Goal: Transaction & Acquisition: Purchase product/service

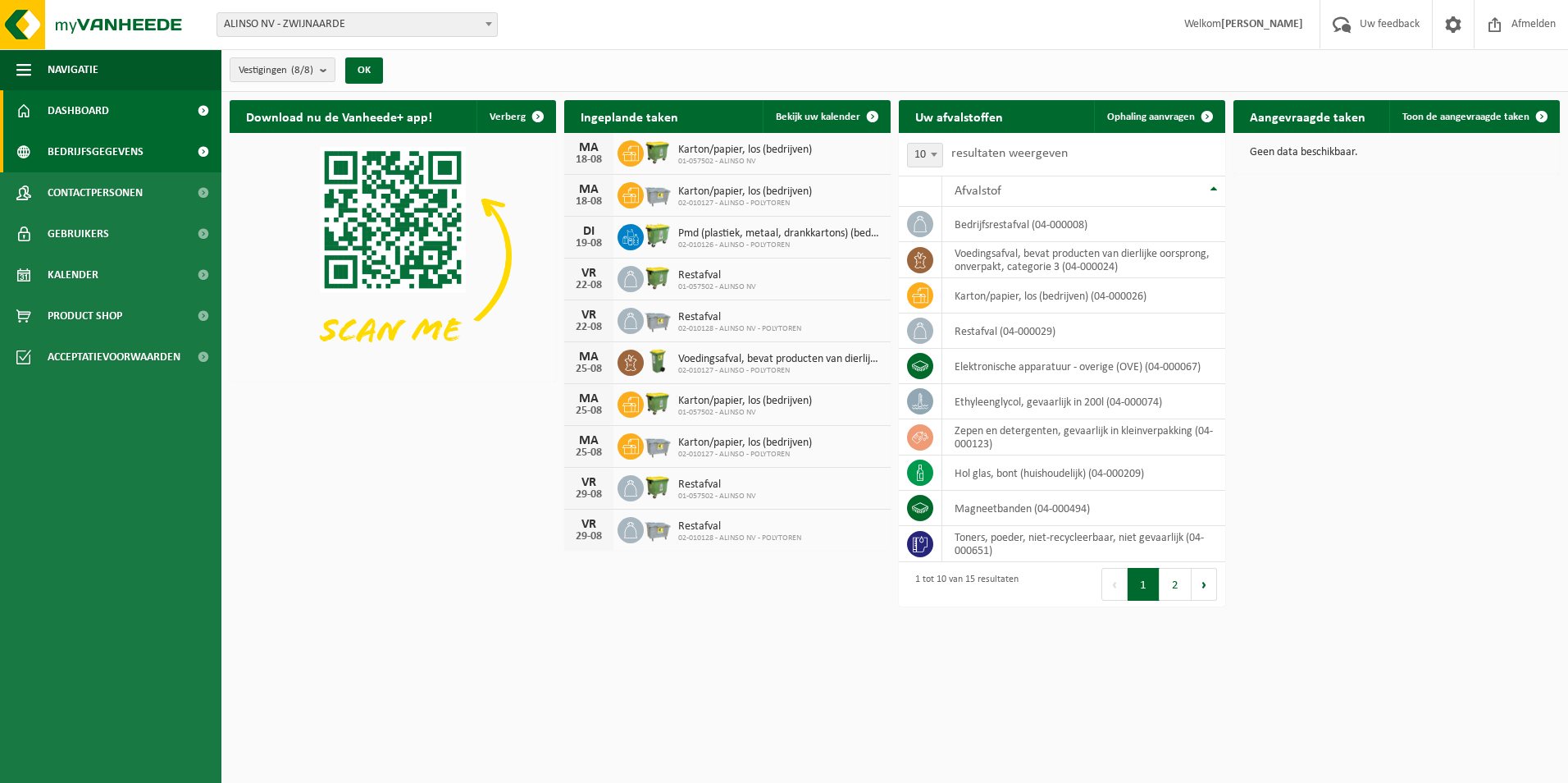
click at [80, 157] on span "Bedrijfsgegevens" at bounding box center [95, 152] width 96 height 41
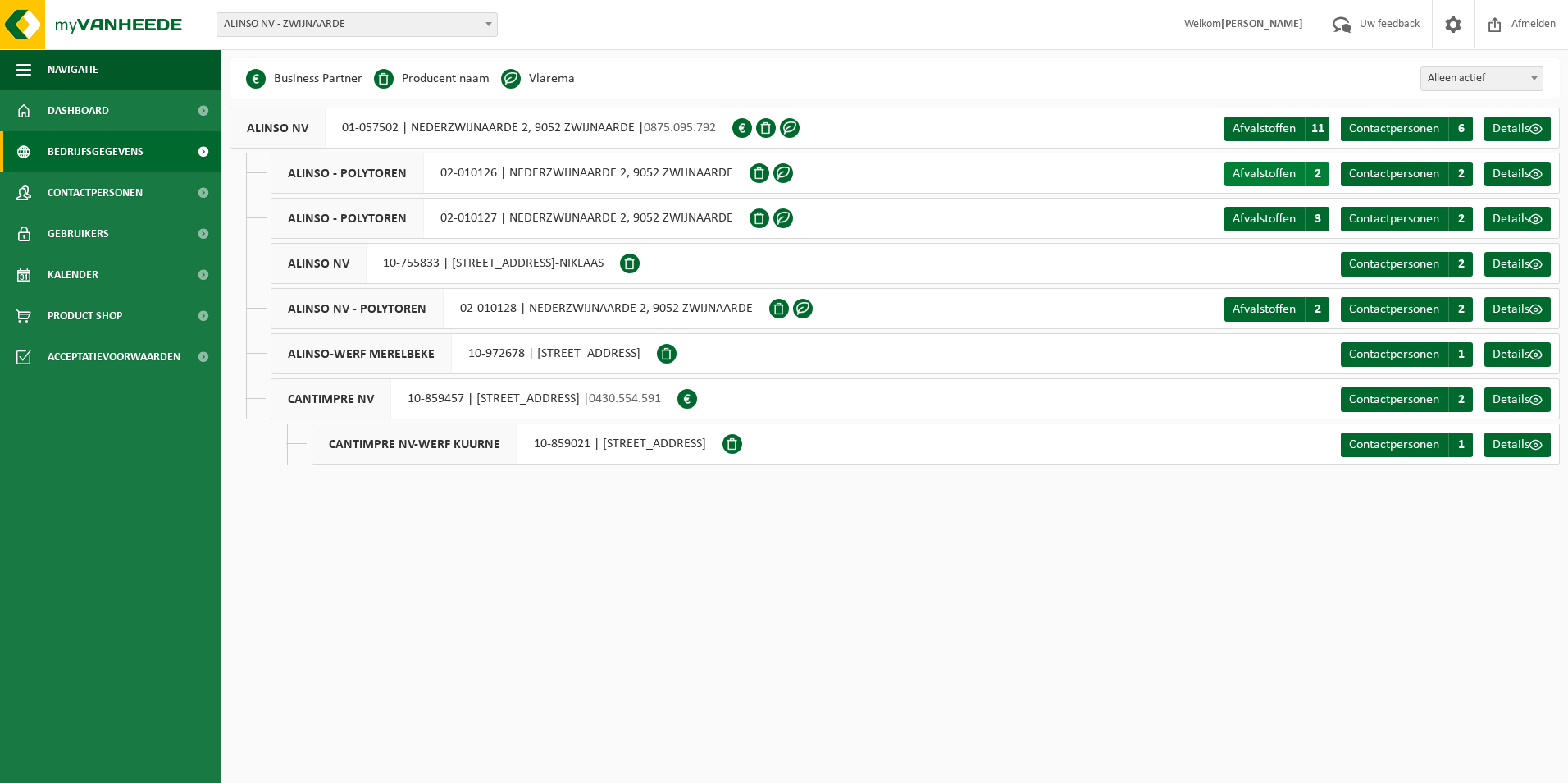
click at [1288, 175] on span "Afvalstoffen" at bounding box center [1264, 174] width 63 height 13
click at [1405, 171] on span "Contactpersonen" at bounding box center [1394, 174] width 90 height 13
click at [1398, 224] on span "Contactpersonen" at bounding box center [1394, 219] width 90 height 13
click at [1257, 217] on span "Afvalstoffen" at bounding box center [1264, 219] width 63 height 13
click at [100, 105] on span "Dashboard" at bounding box center [78, 111] width 61 height 41
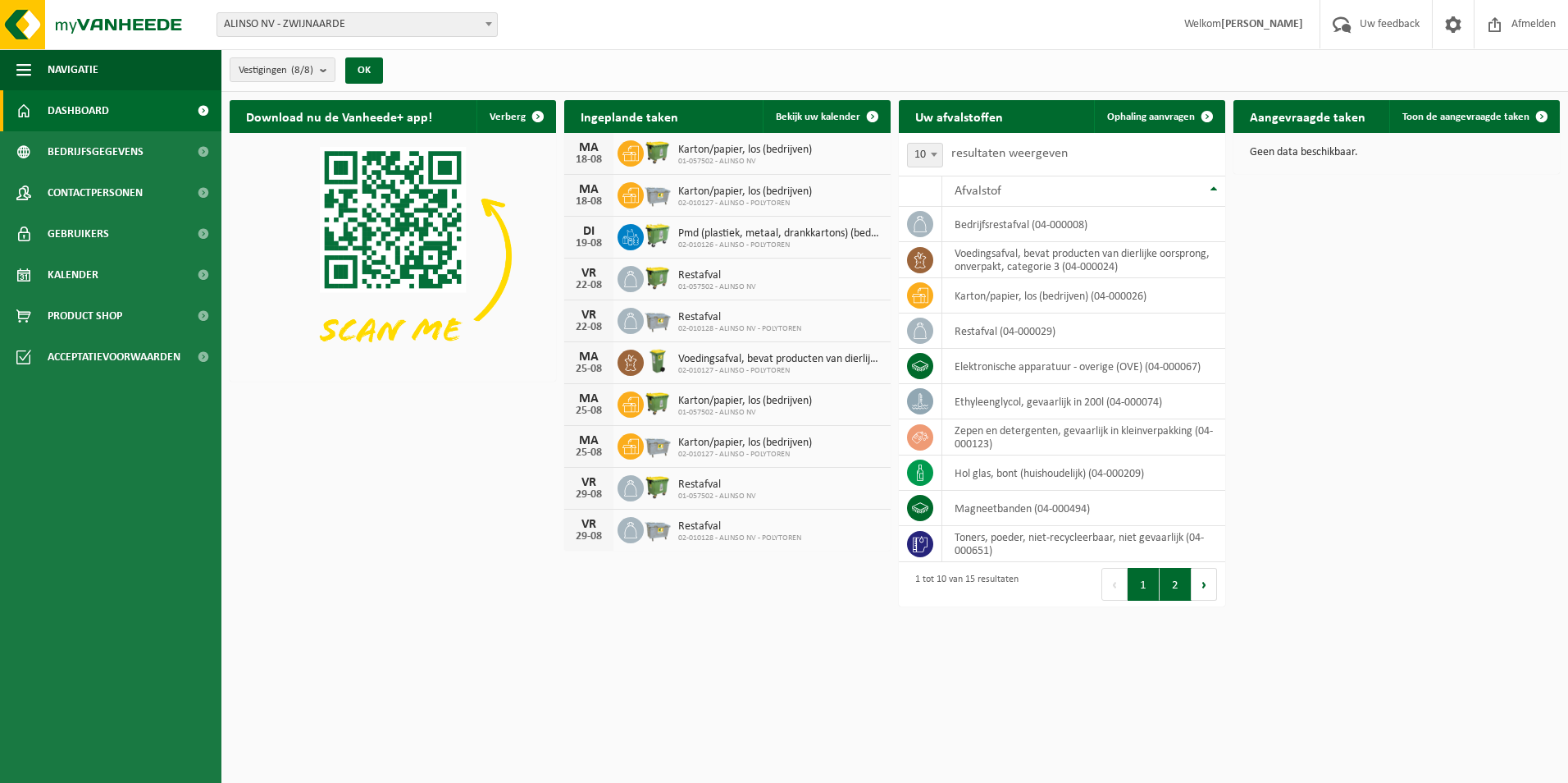
click at [1186, 593] on button "2" at bounding box center [1176, 584] width 32 height 33
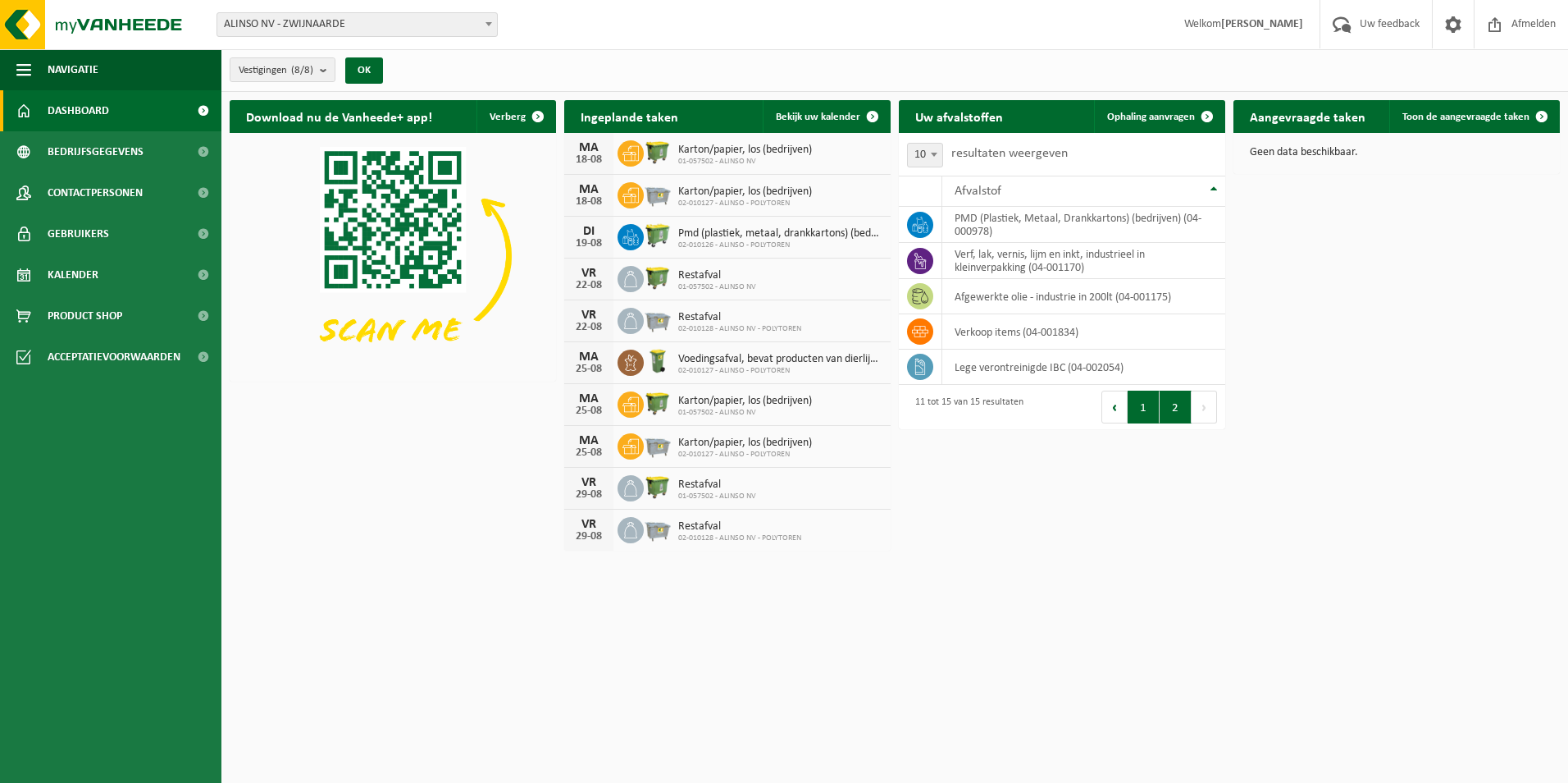
click at [1141, 412] on button "1" at bounding box center [1144, 407] width 32 height 33
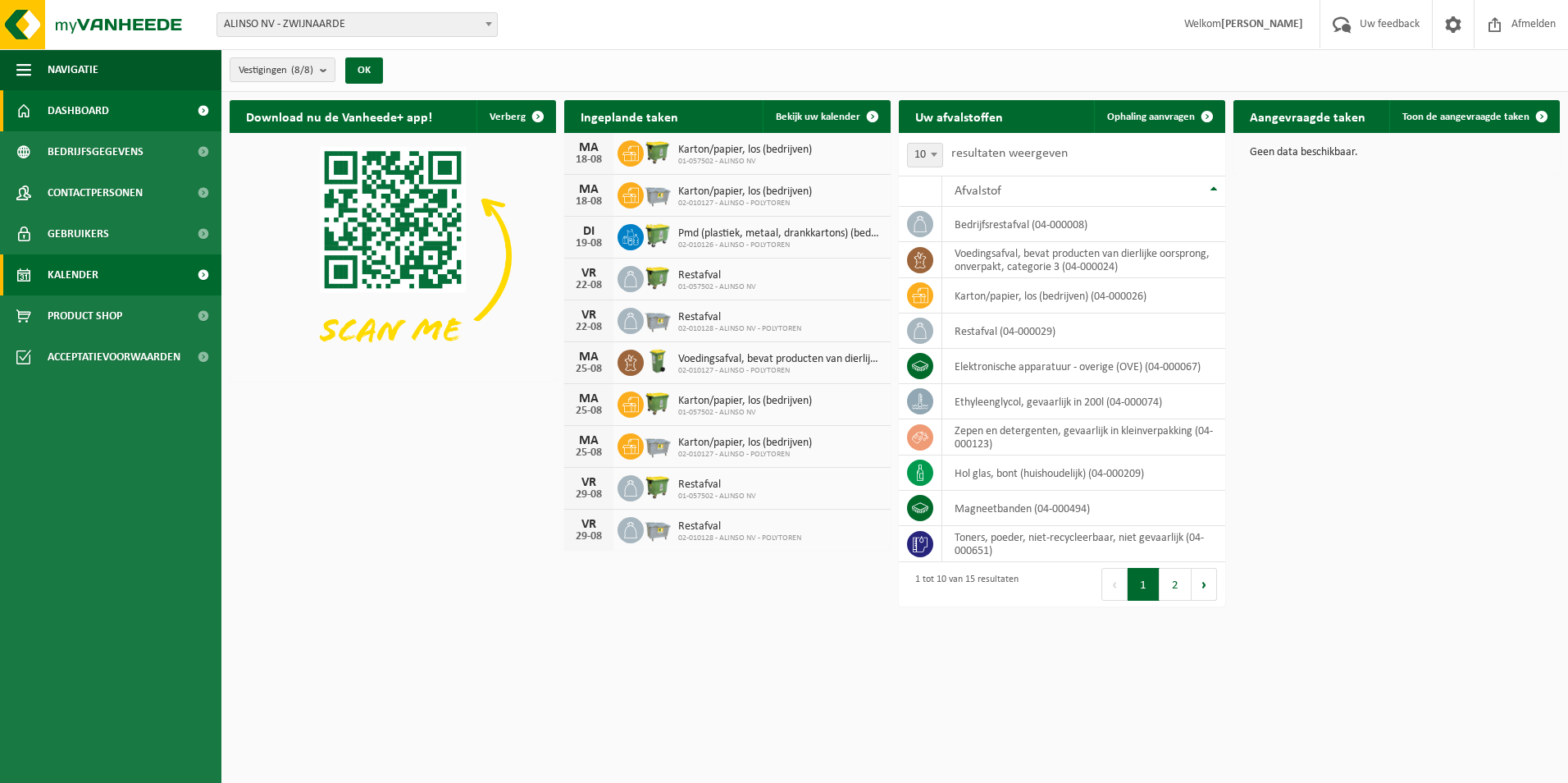
click at [73, 276] on span "Kalender" at bounding box center [72, 275] width 50 height 41
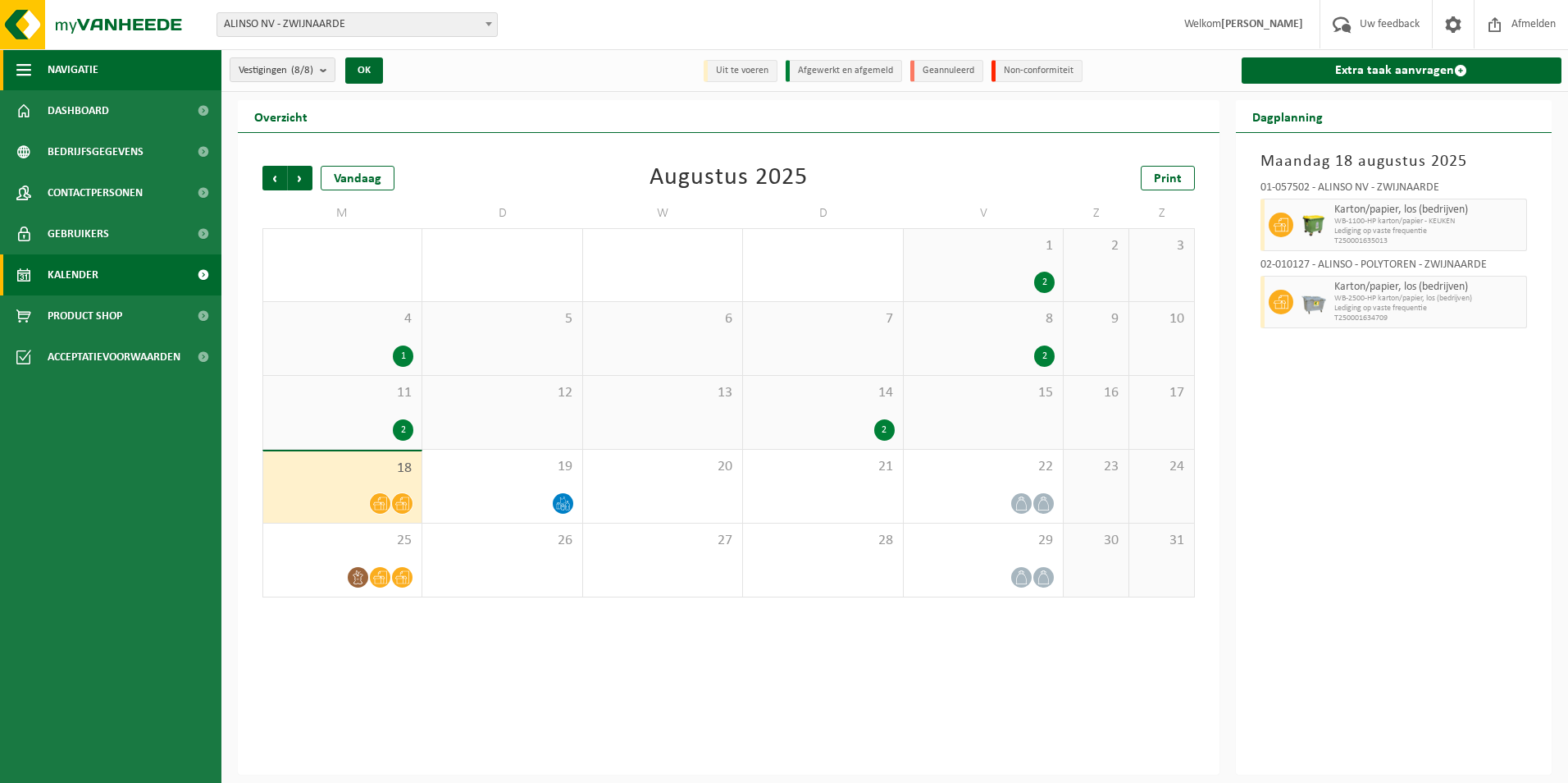
click at [29, 72] on span "button" at bounding box center [24, 70] width 15 height 41
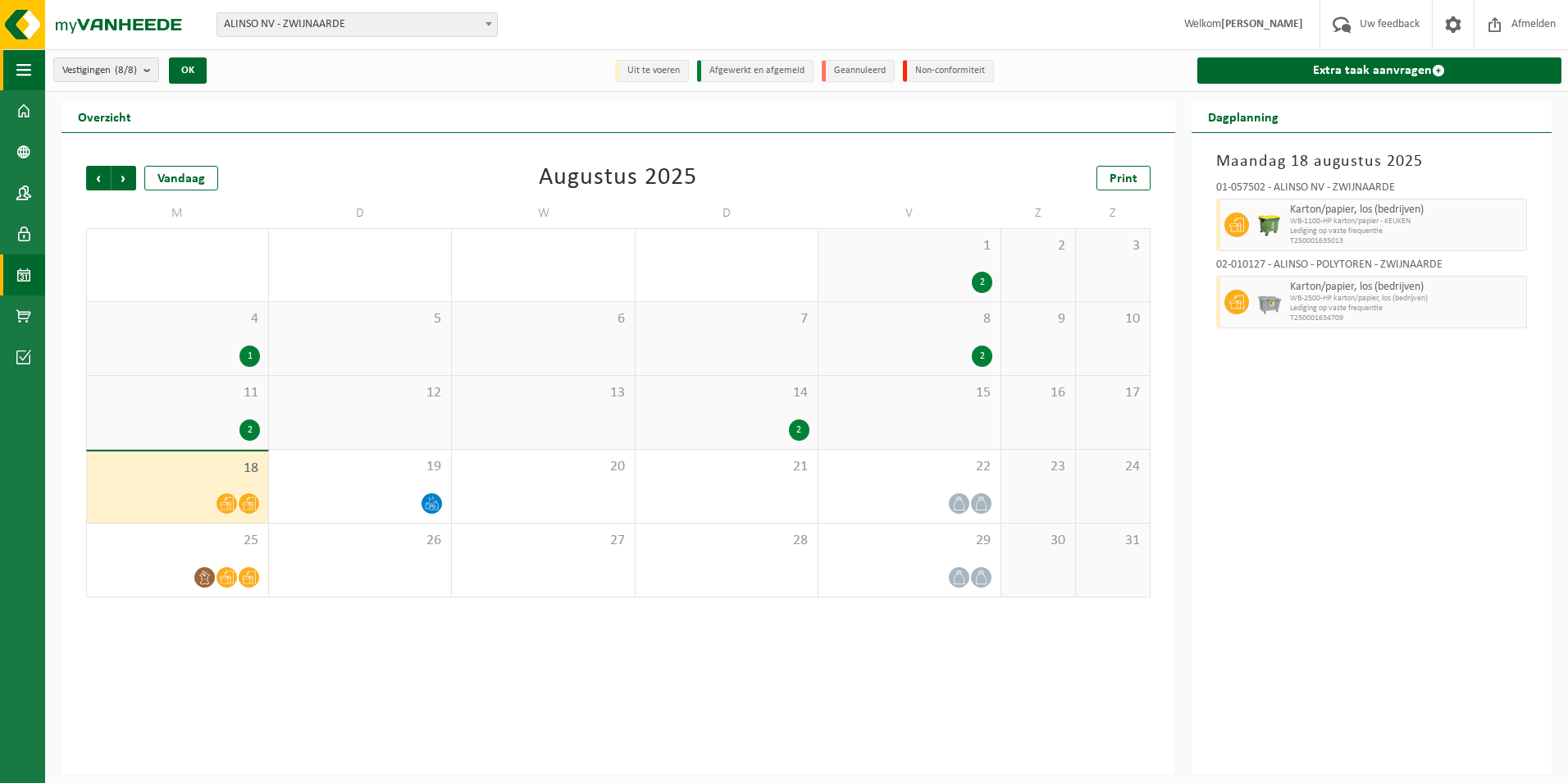
click at [29, 72] on span "button" at bounding box center [24, 70] width 15 height 41
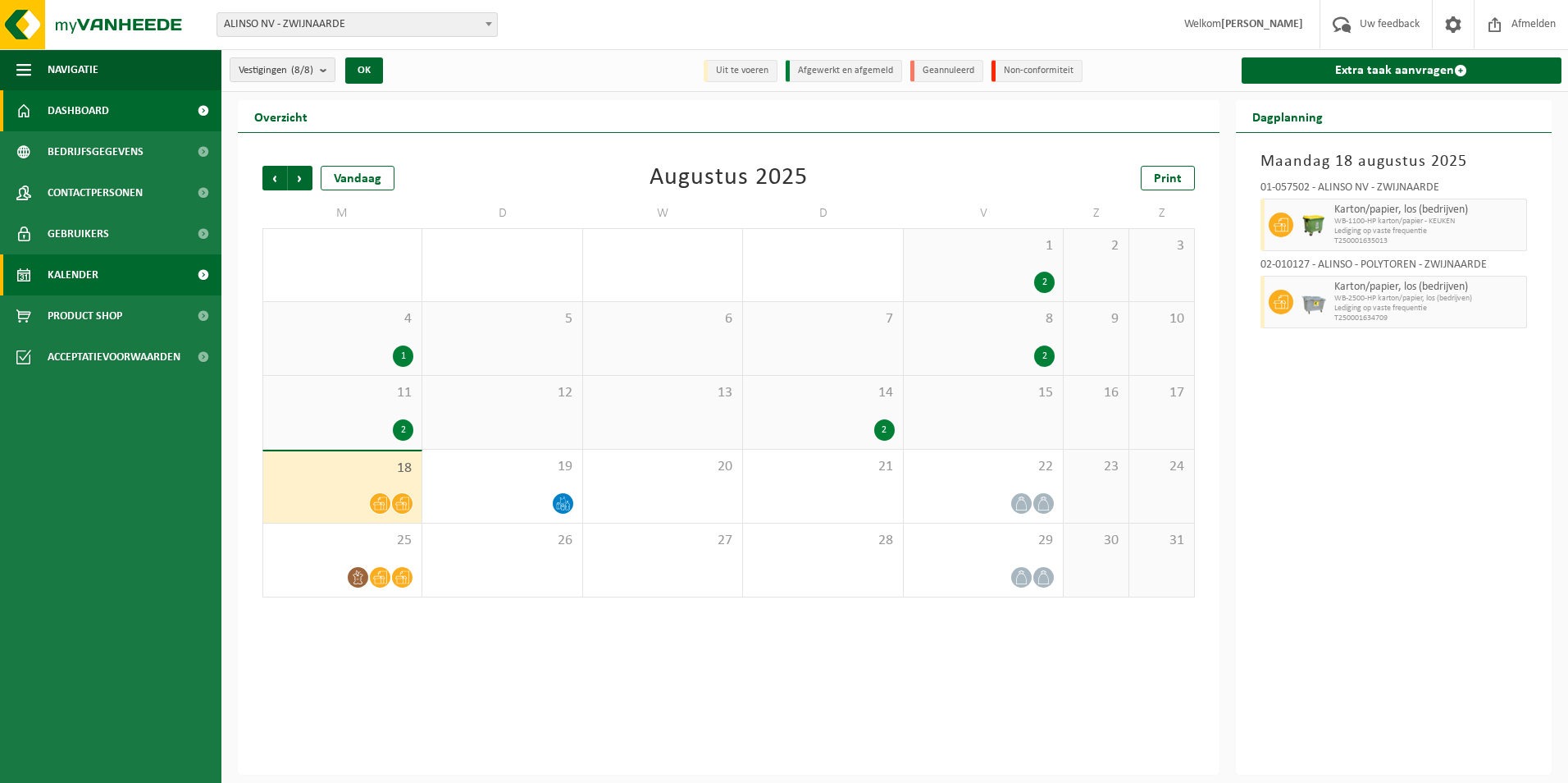
click at [88, 125] on span "Dashboard" at bounding box center [78, 111] width 61 height 41
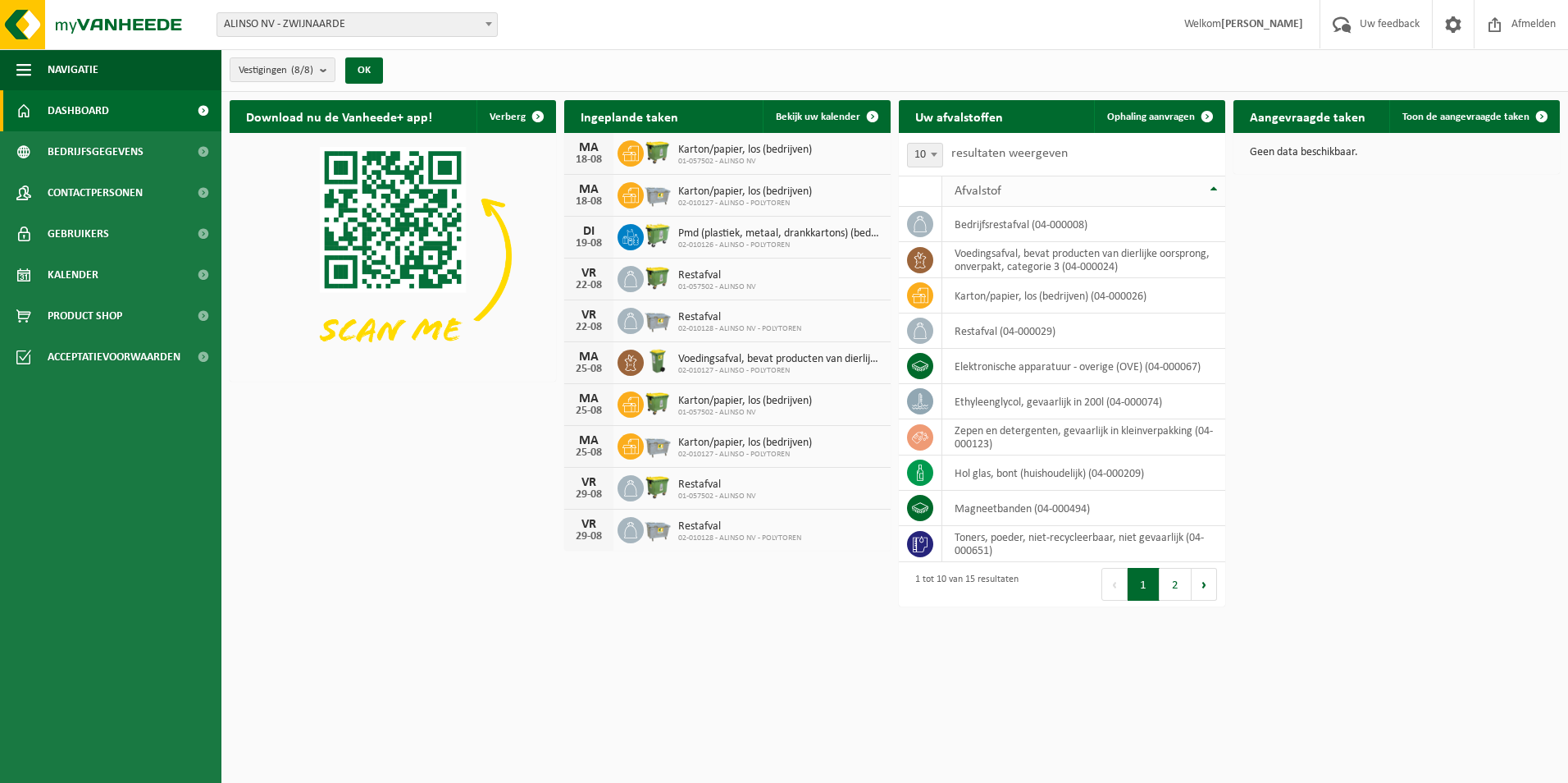
click at [1024, 190] on div "Afvalstof" at bounding box center [1080, 191] width 250 height 13
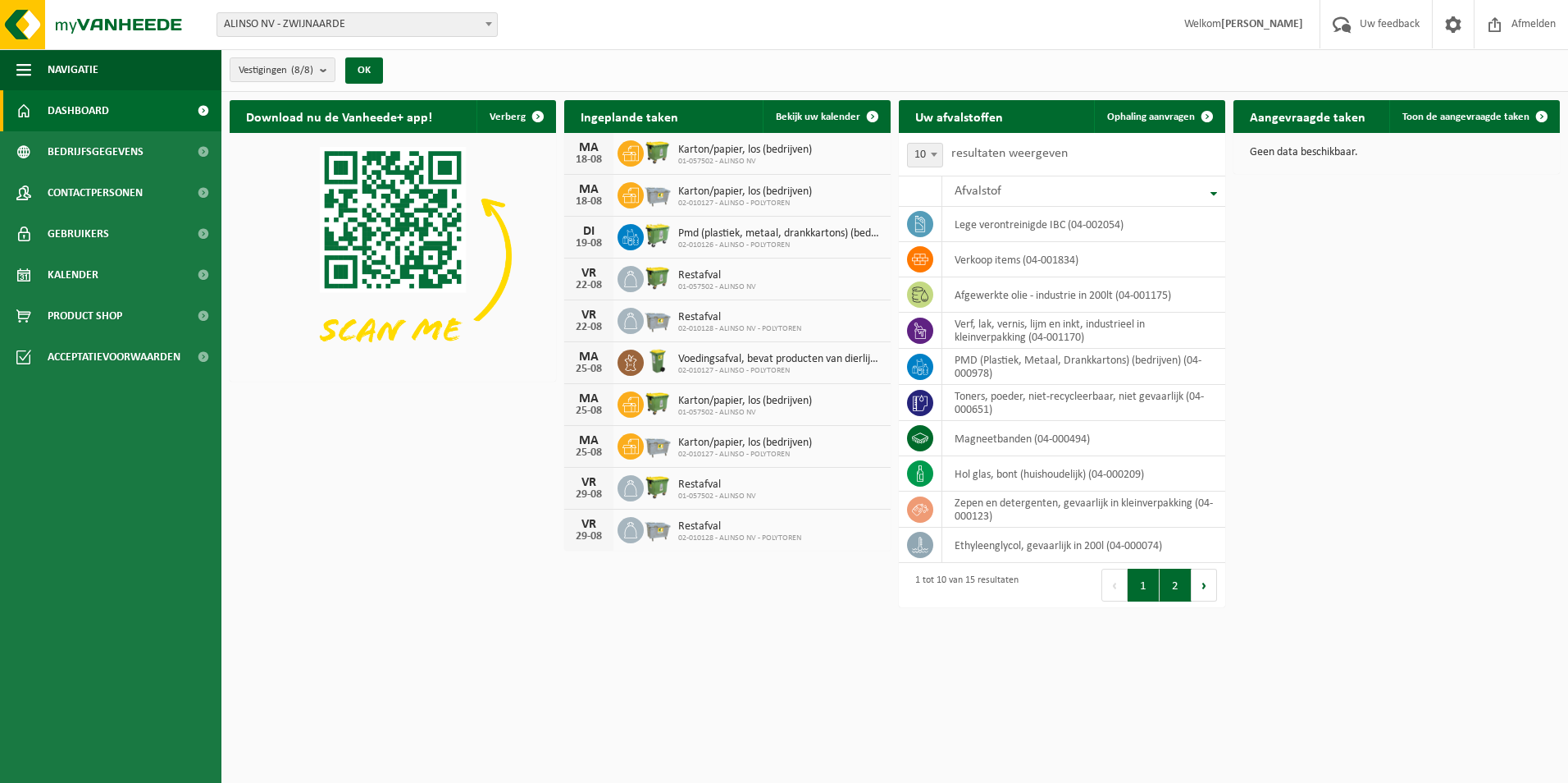
click at [1169, 591] on button "2" at bounding box center [1176, 585] width 32 height 33
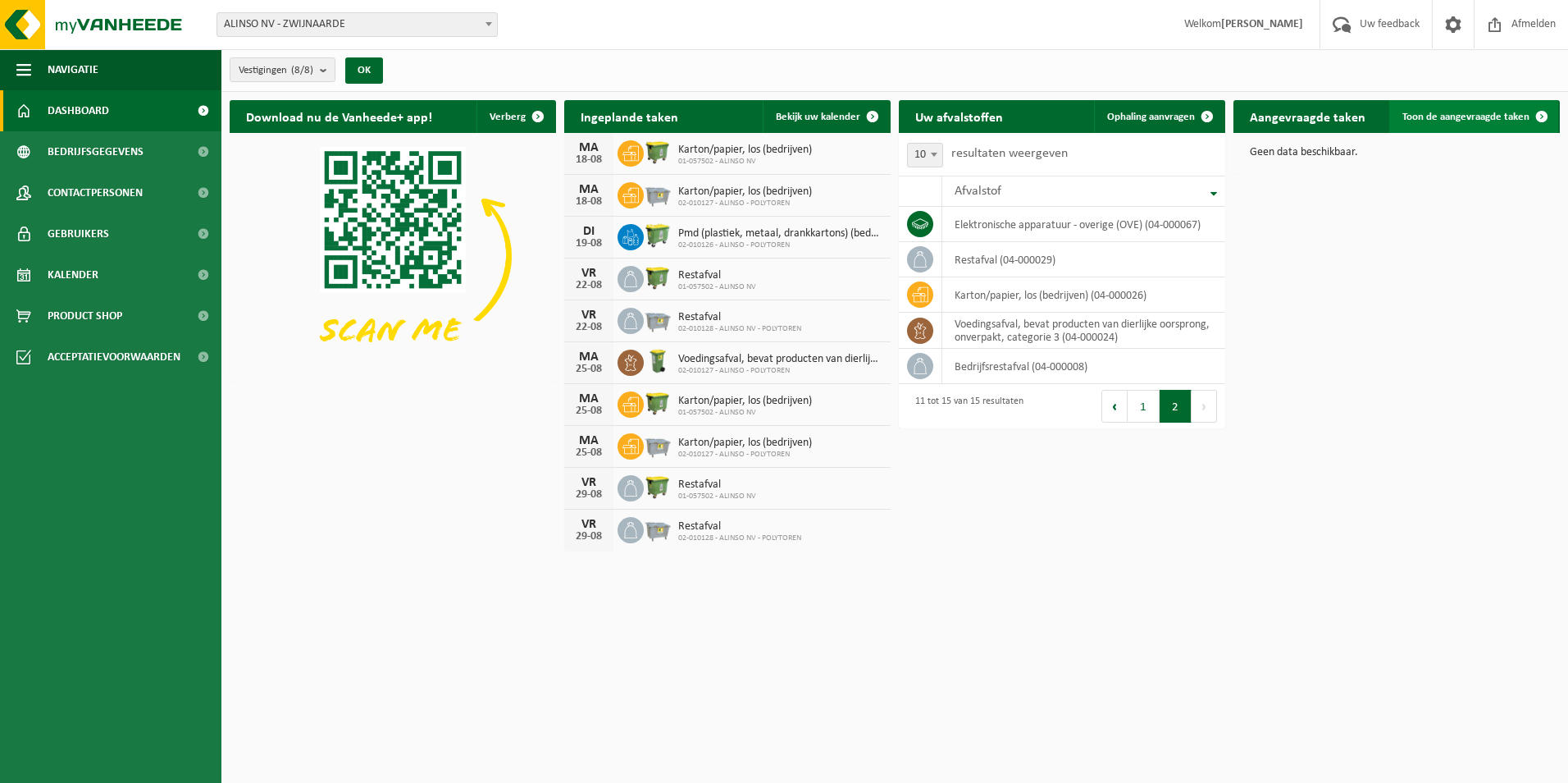
click at [1479, 117] on span "Toon de aangevraagde taken" at bounding box center [1466, 117] width 127 height 11
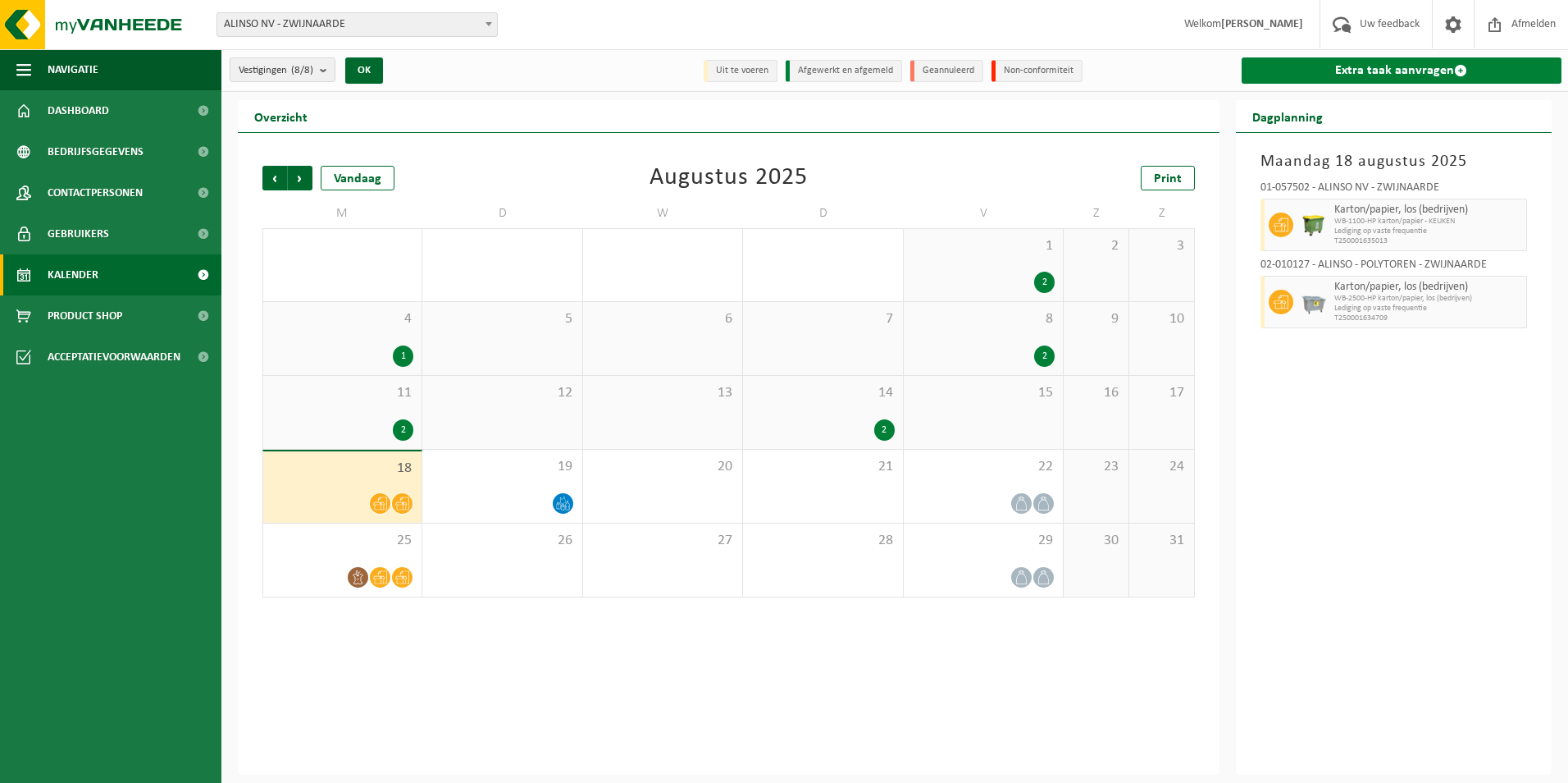
click at [1406, 67] on link "Extra taak aanvragen" at bounding box center [1403, 70] width 321 height 26
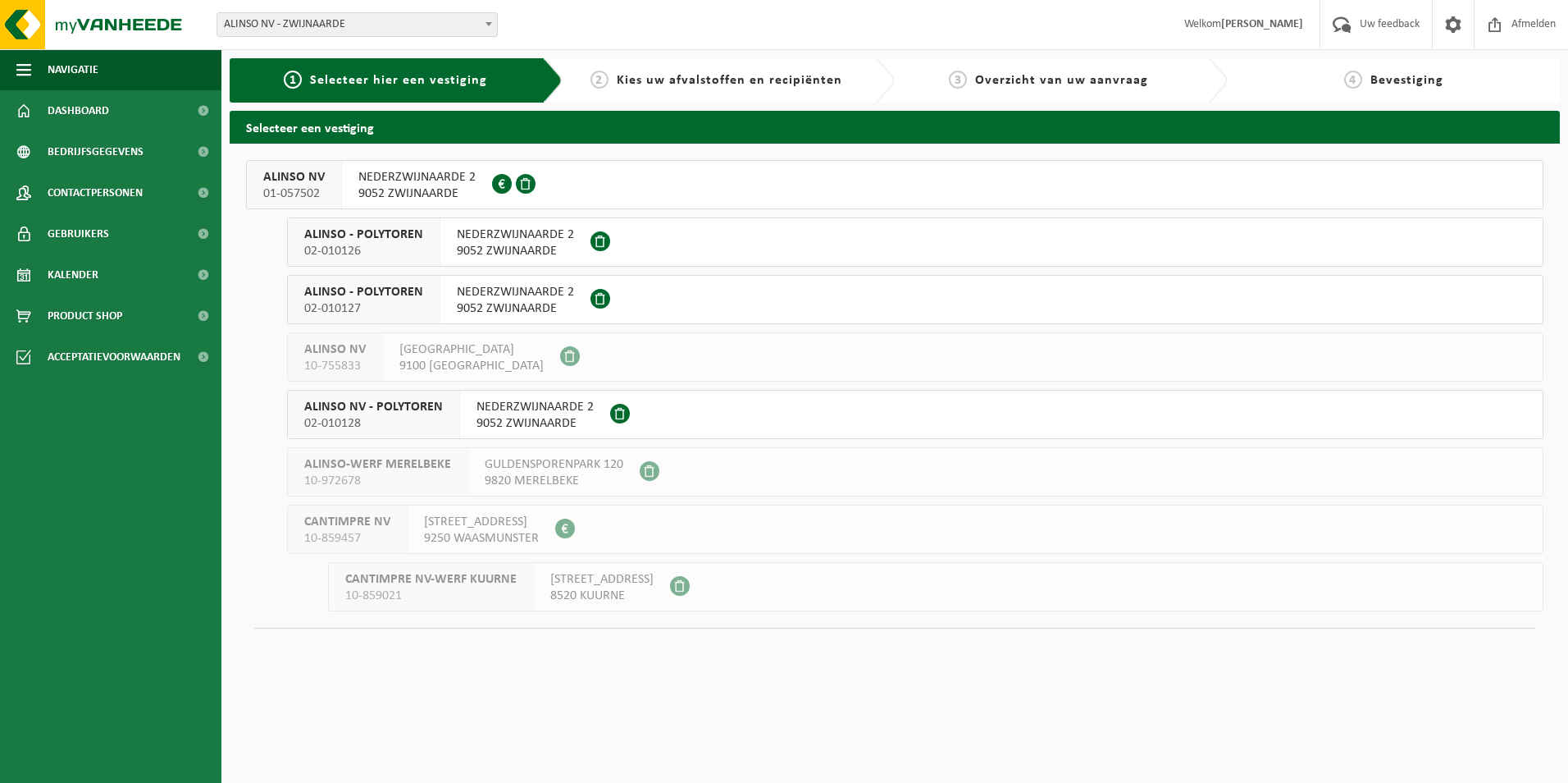
click at [320, 184] on span "ALINSO NV" at bounding box center [294, 177] width 61 height 17
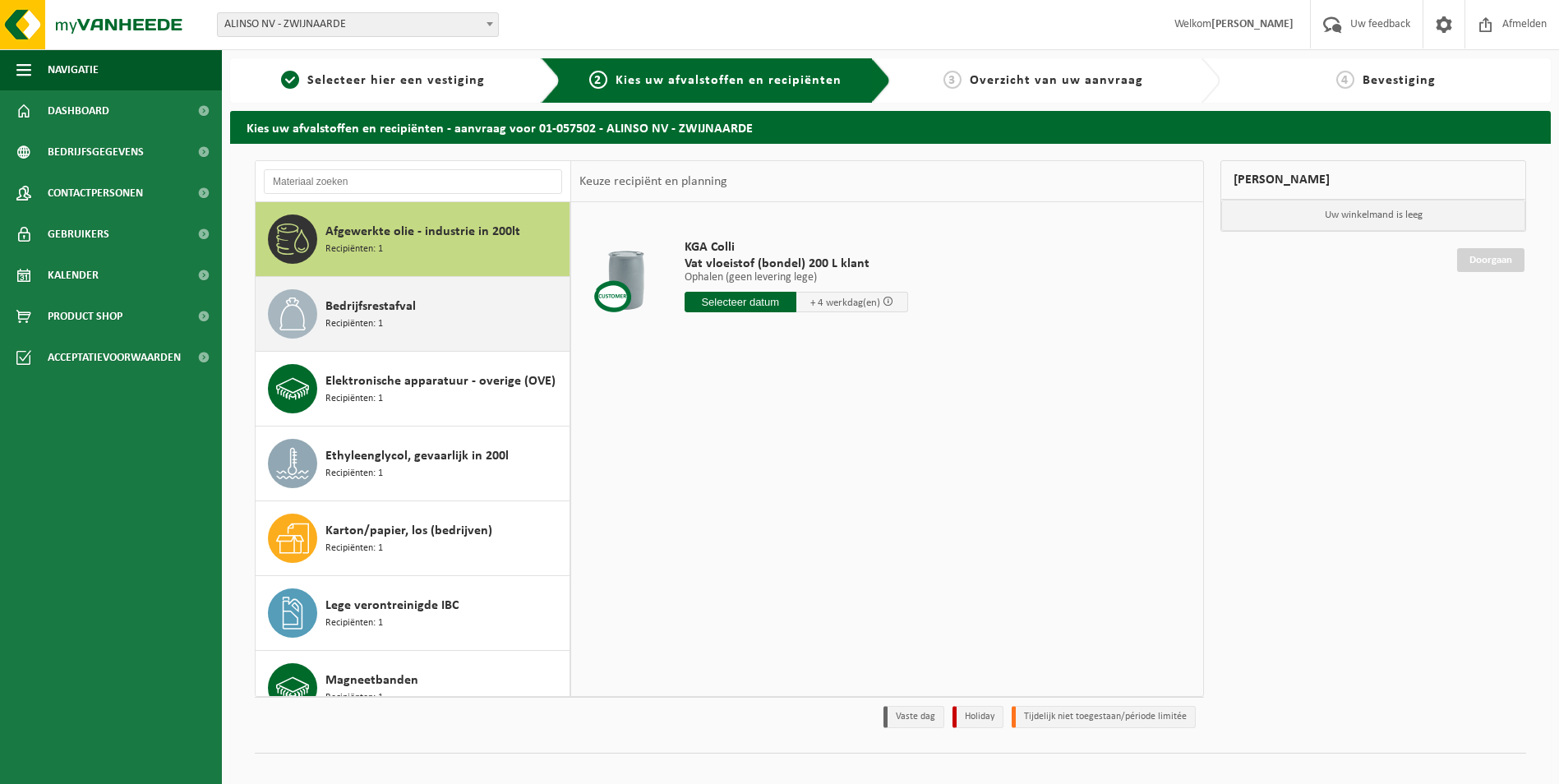
click at [352, 315] on span "Bedrijfsrestafval" at bounding box center [370, 307] width 90 height 20
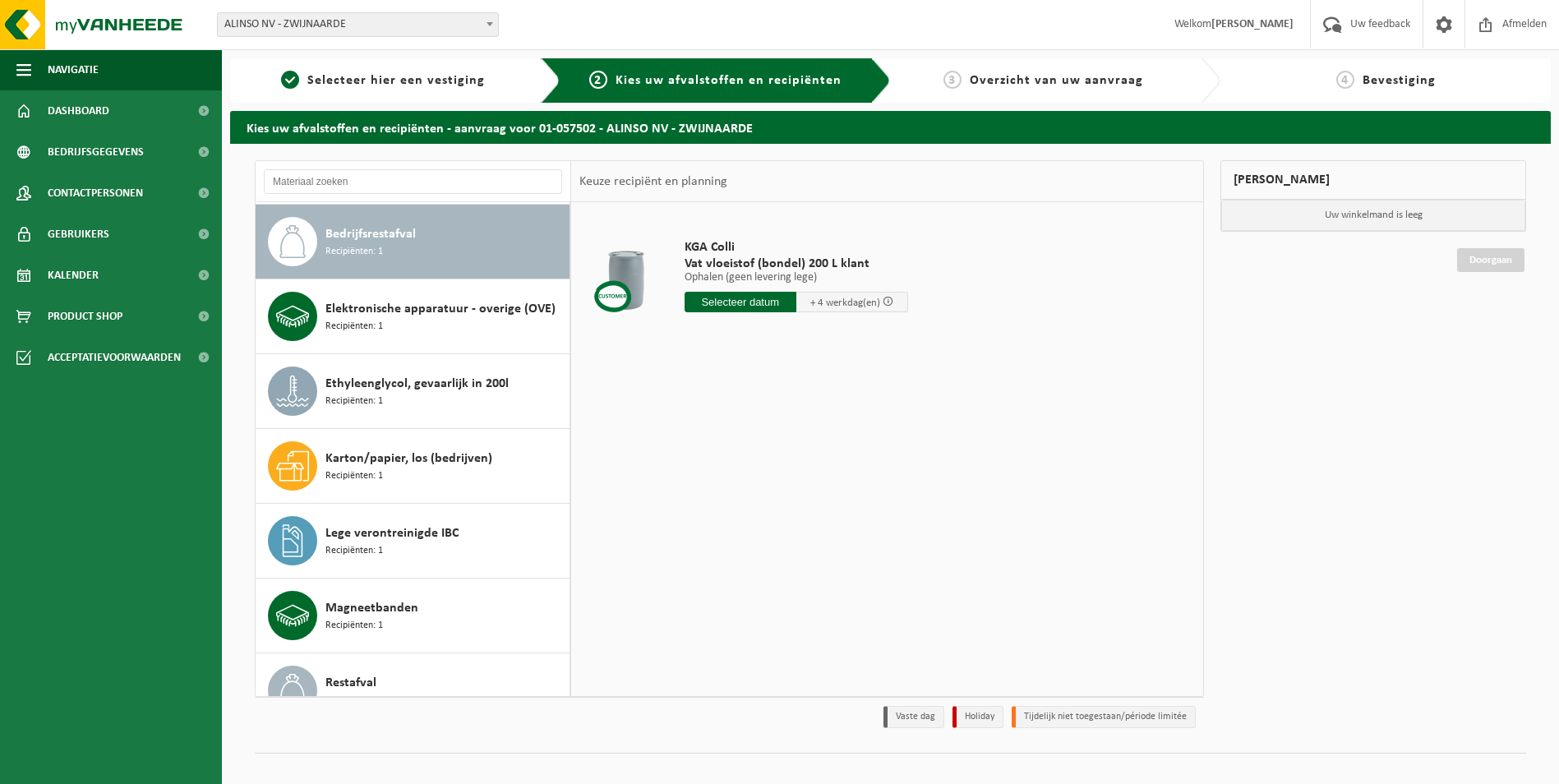
scroll to position [75, 0]
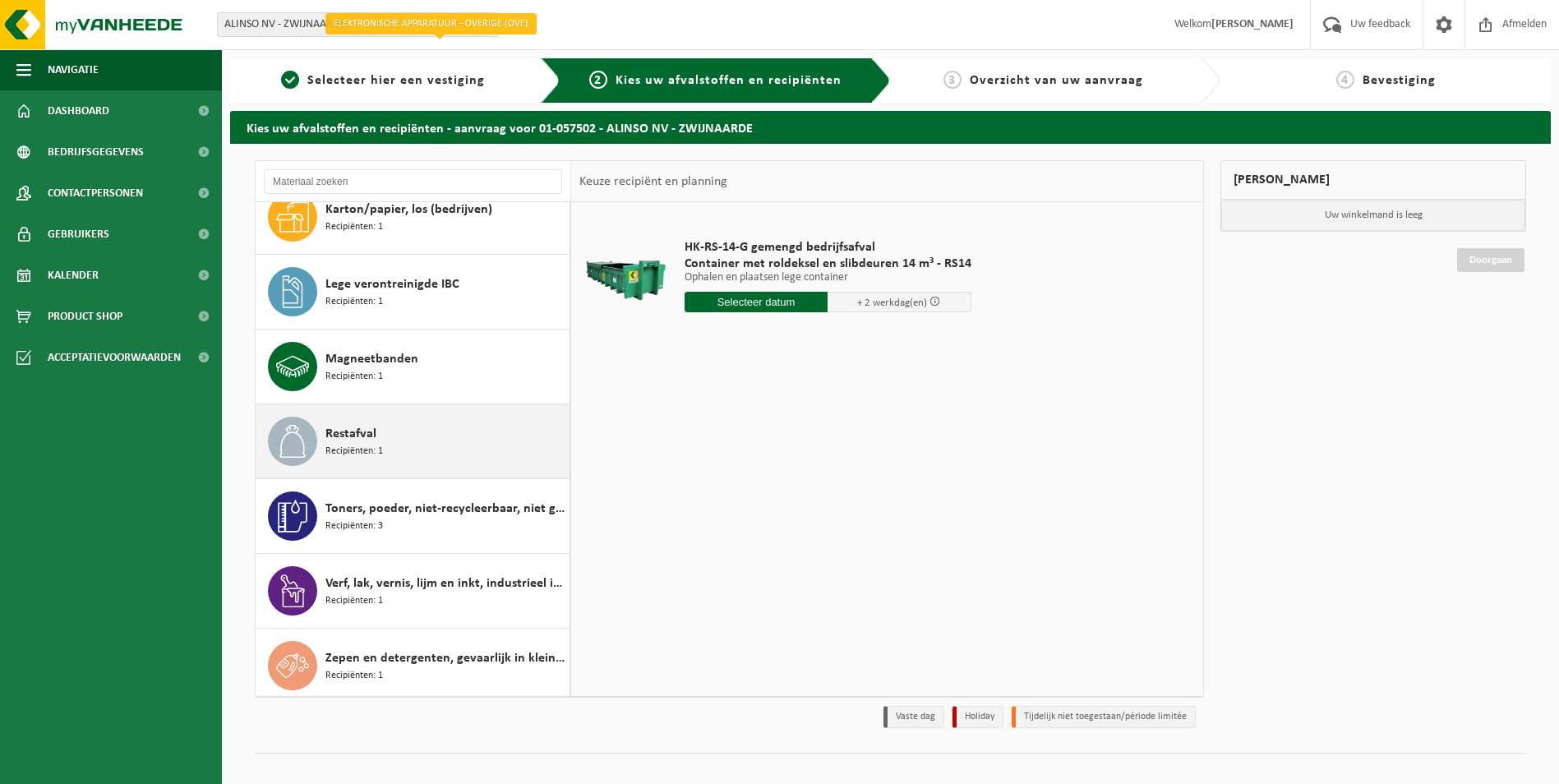
click at [376, 452] on span "Recipiënten: 1" at bounding box center [354, 451] width 57 height 16
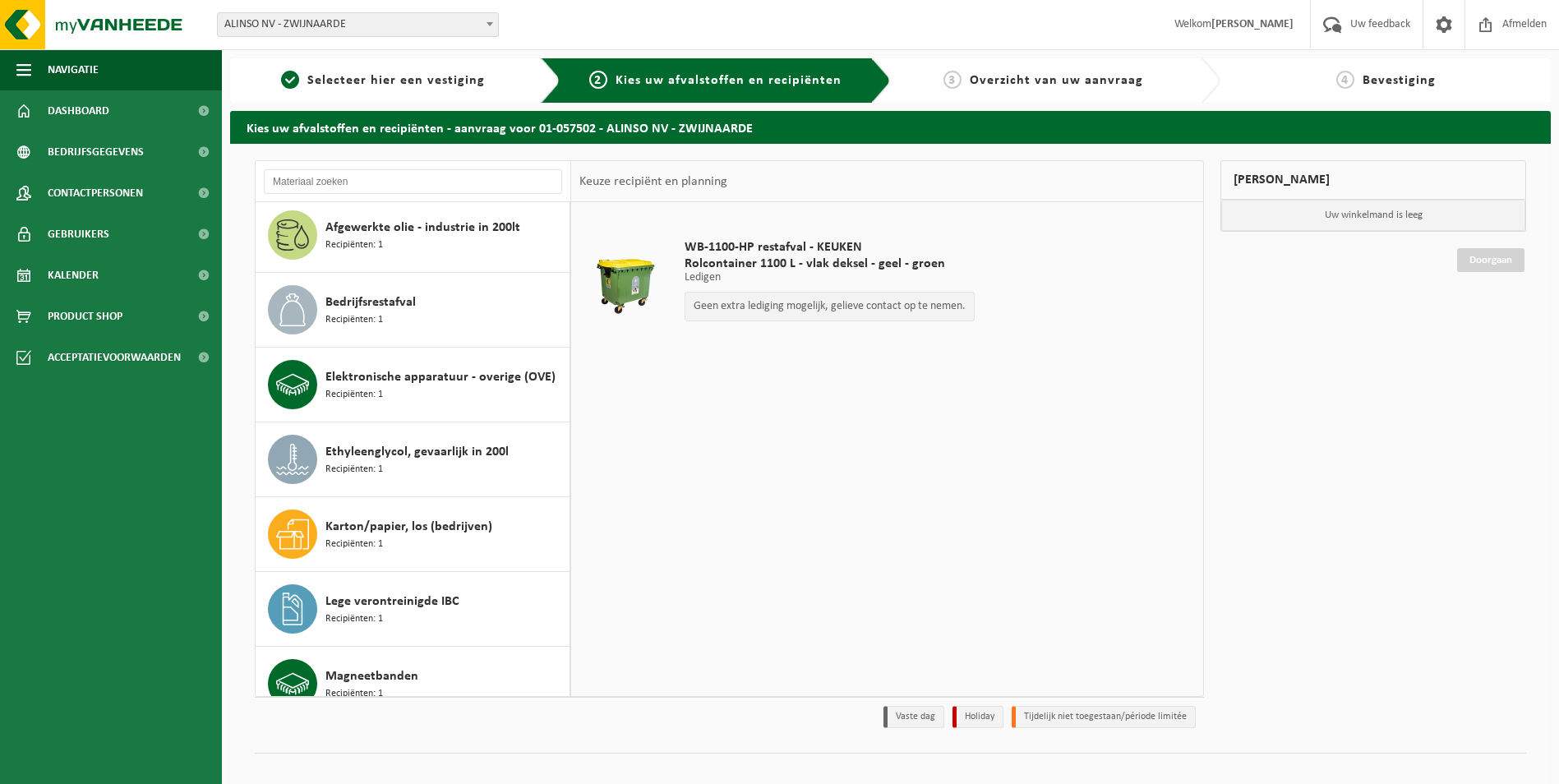
scroll to position [0, 0]
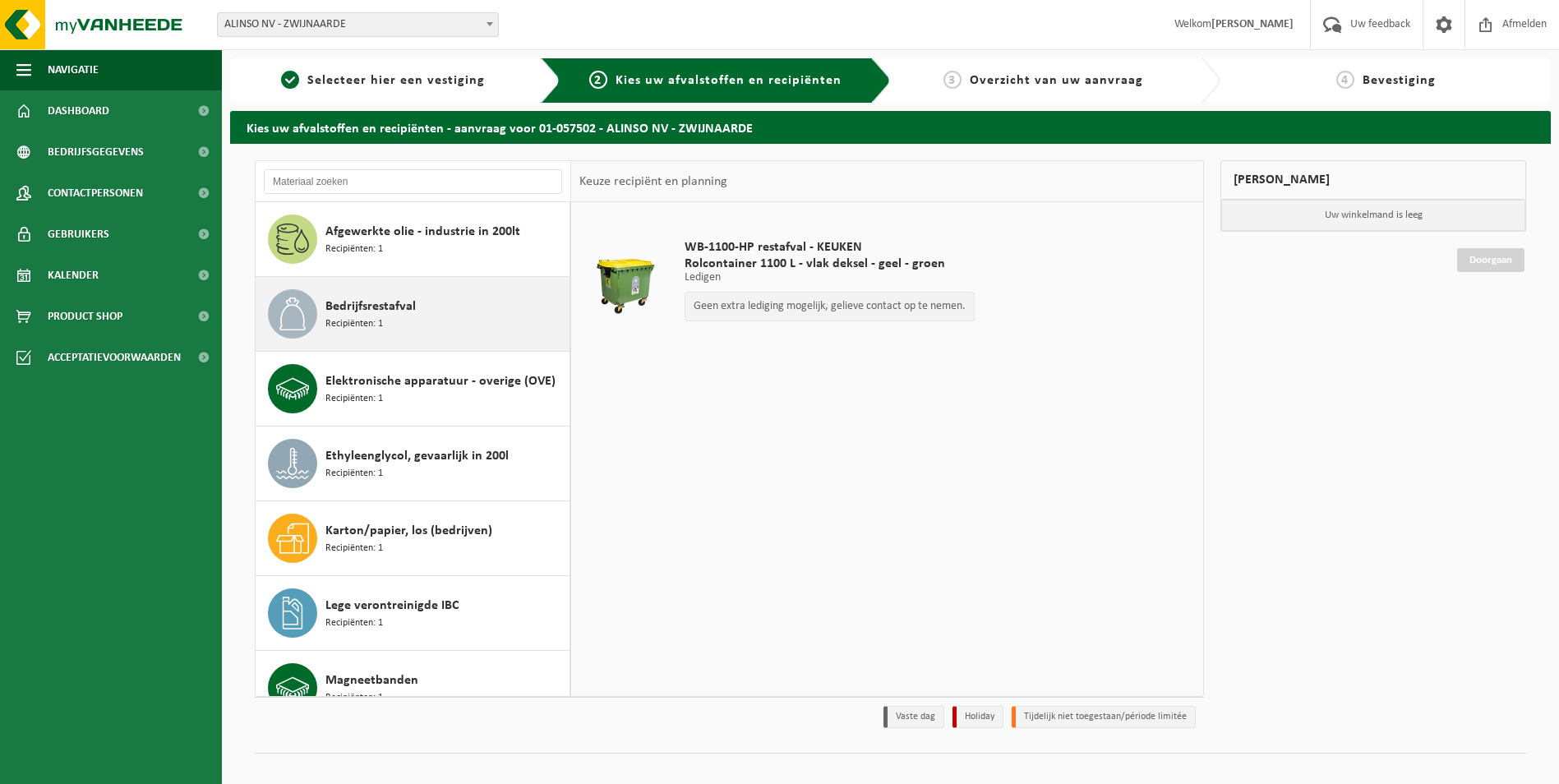
click at [363, 317] on span "Recipiënten: 1" at bounding box center [354, 324] width 57 height 16
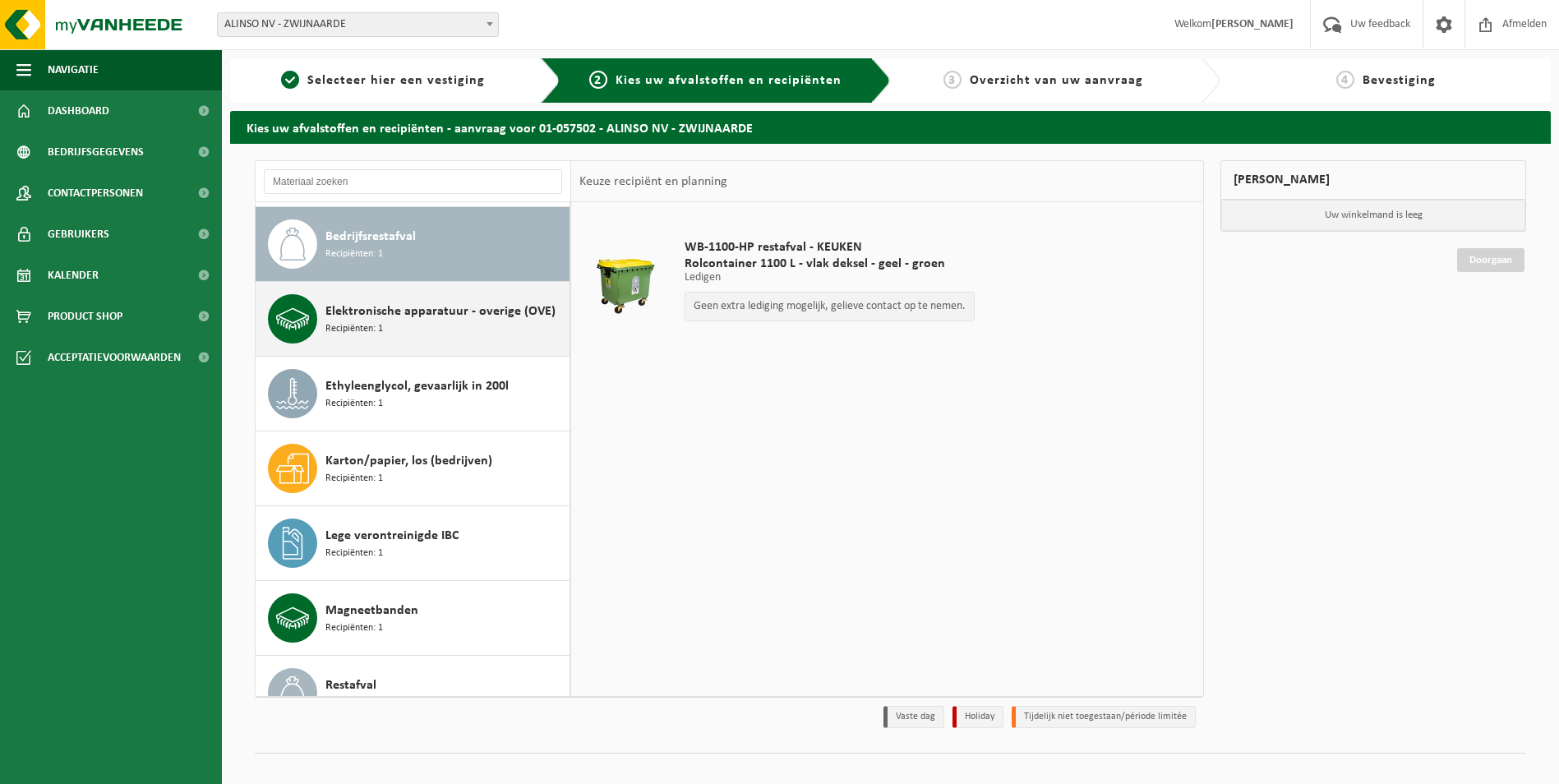
scroll to position [75, 0]
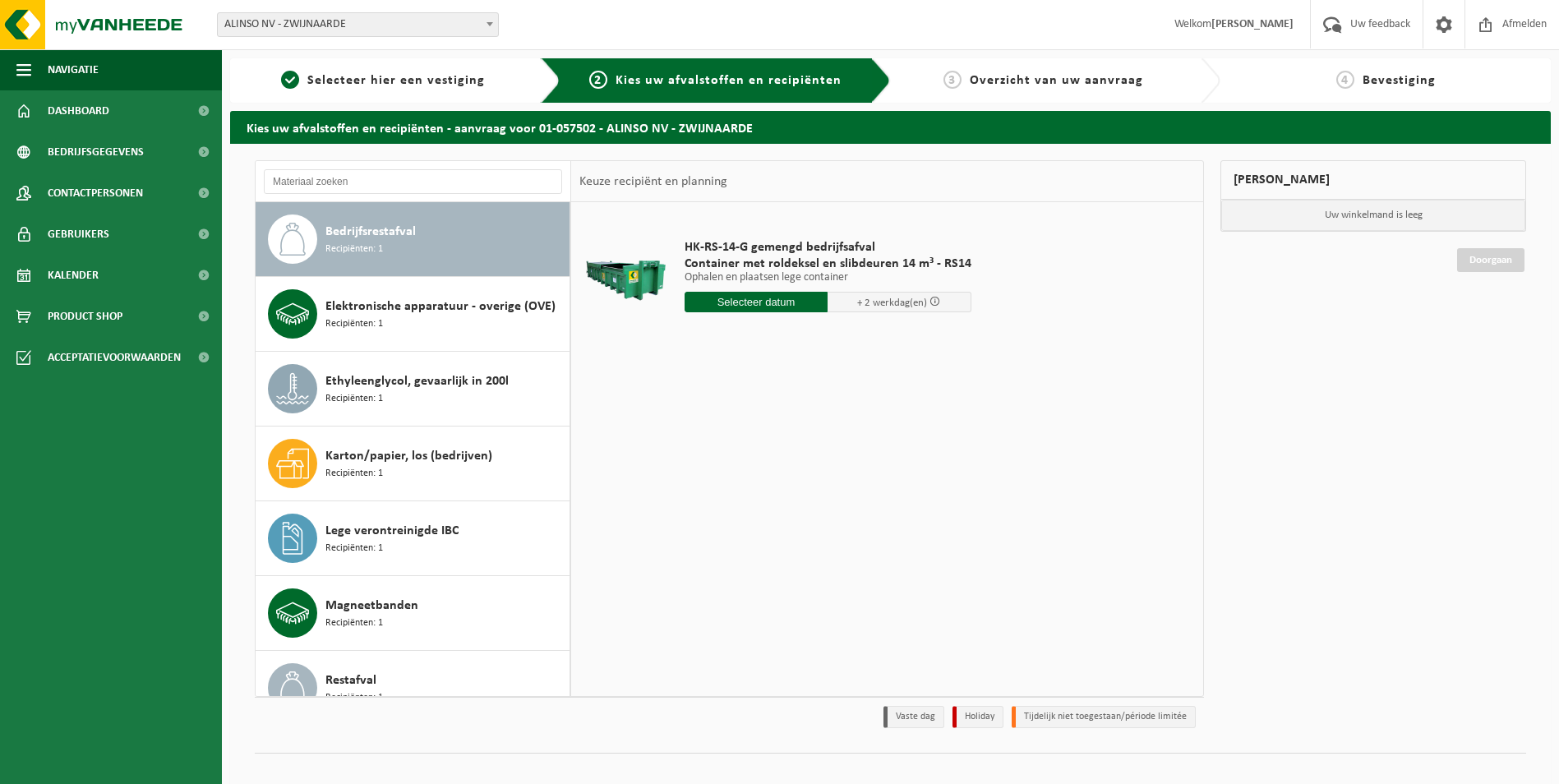
click at [741, 298] on input "text" at bounding box center [756, 302] width 143 height 21
click at [726, 474] on div "19" at bounding box center [728, 474] width 29 height 27
type input "Van [DATE]"
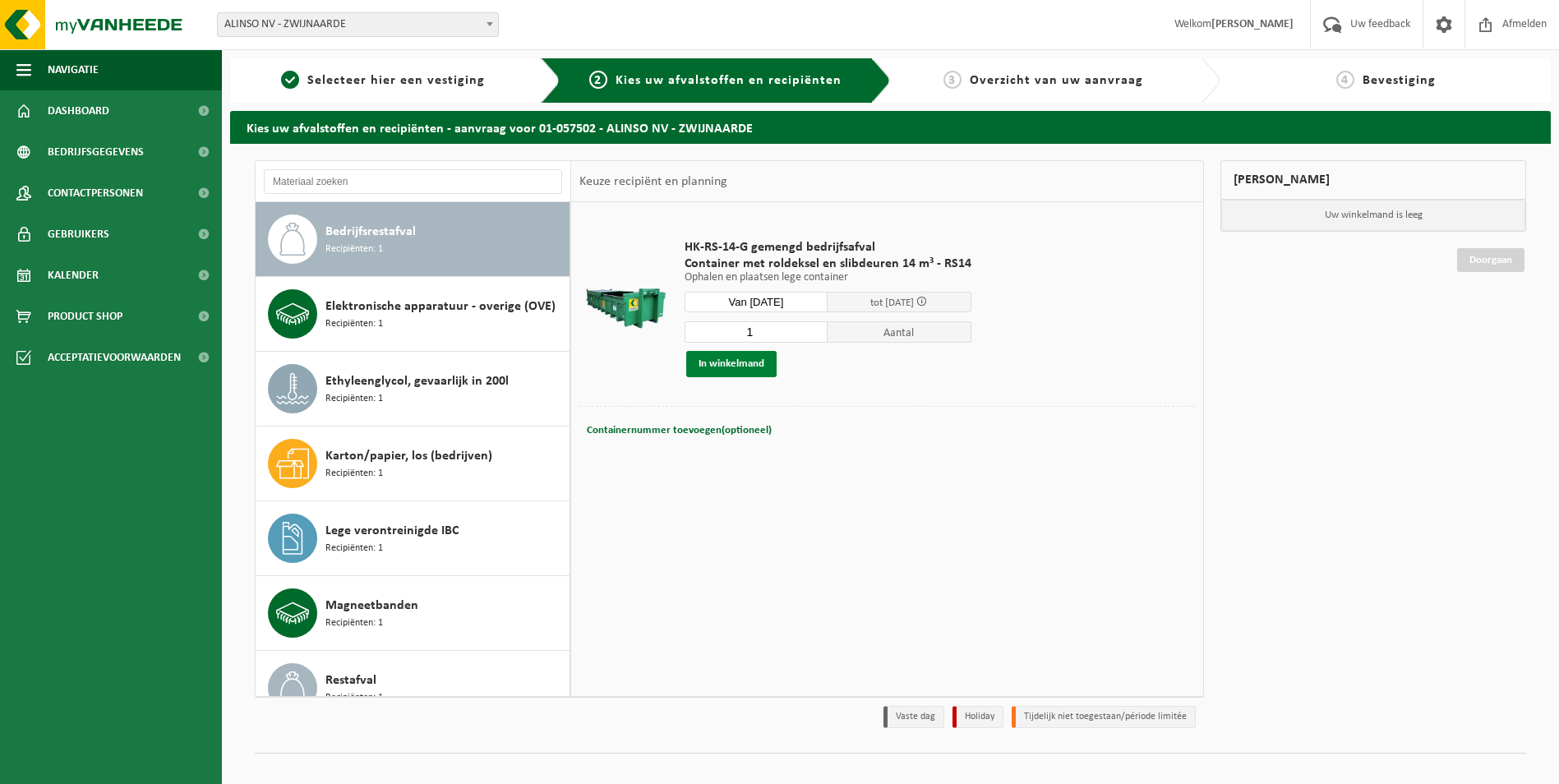
click at [729, 361] on button "In winkelmand" at bounding box center [731, 364] width 90 height 27
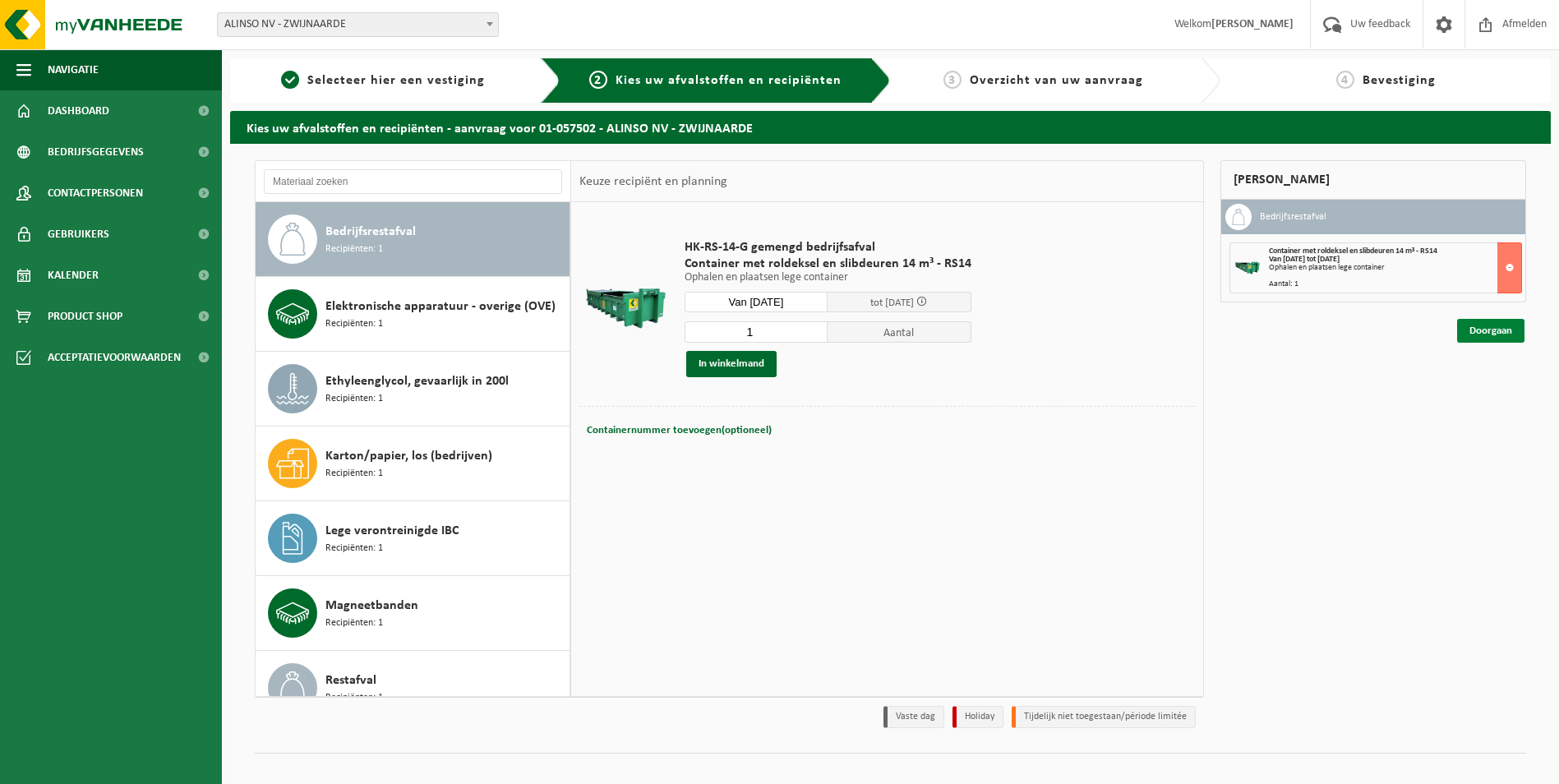
click at [1485, 333] on link "Doorgaan" at bounding box center [1490, 331] width 67 height 24
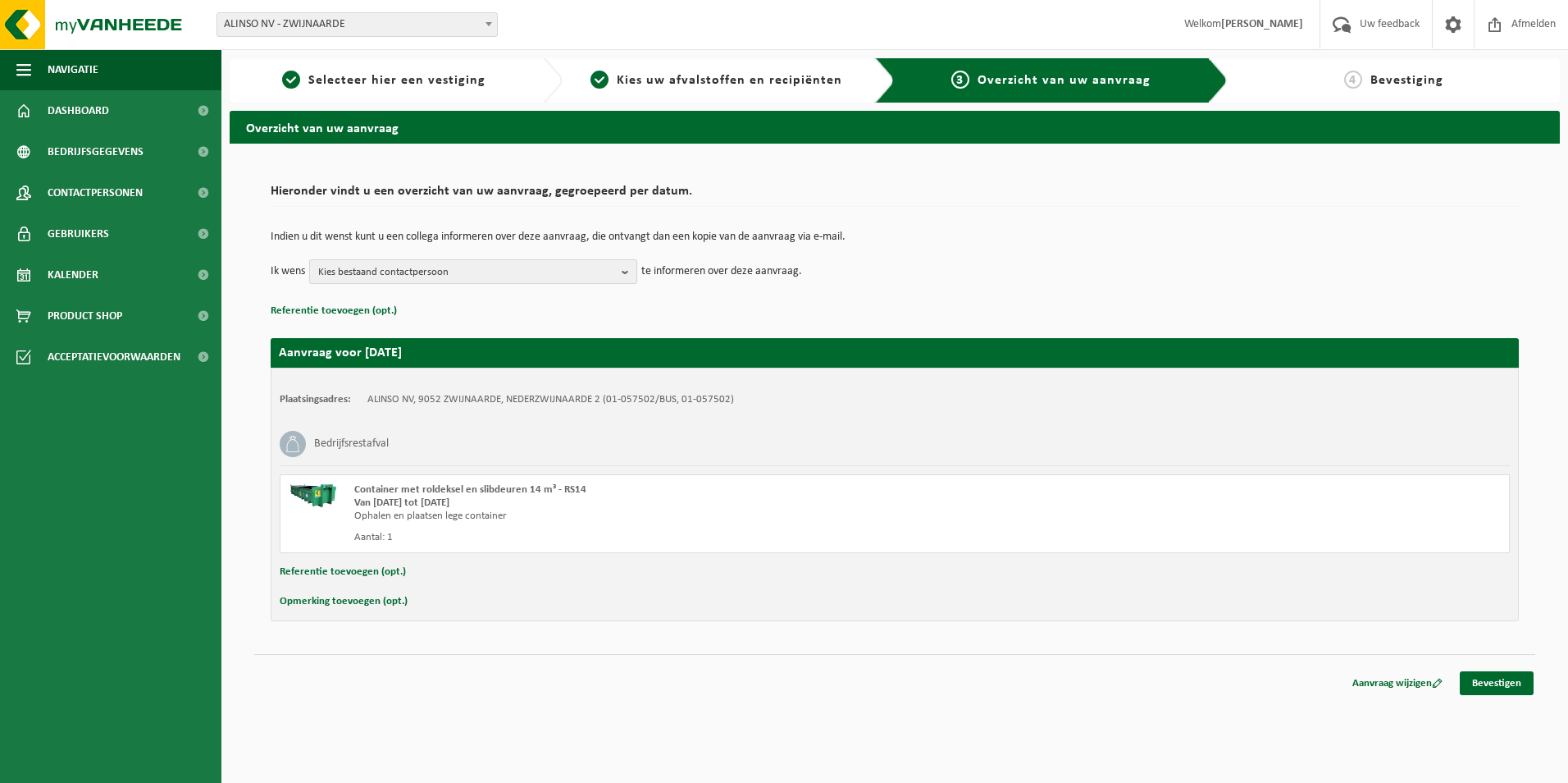
click at [622, 274] on b "button" at bounding box center [629, 271] width 15 height 23
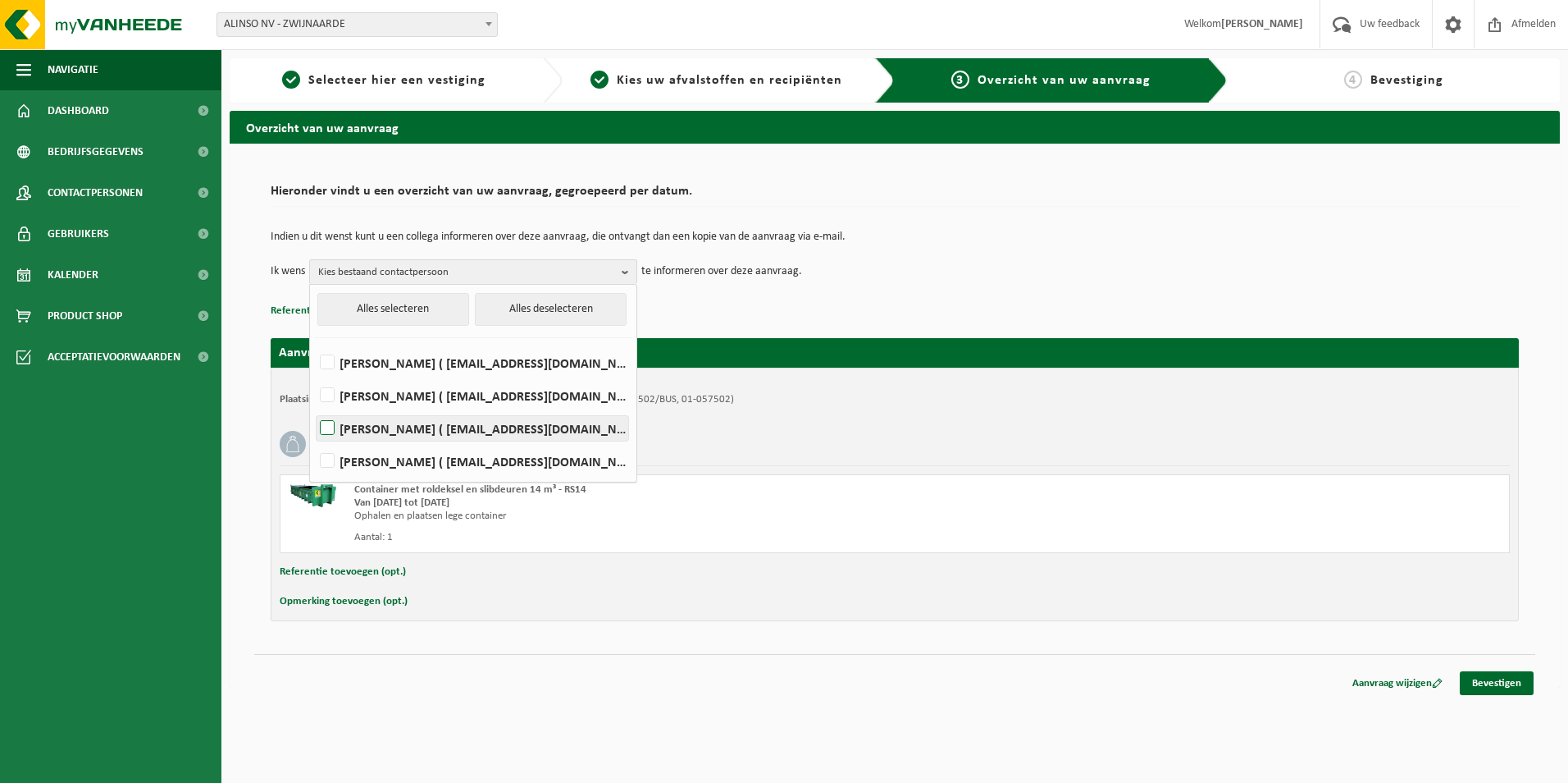
click at [346, 421] on label "Geert Tanghe ( geert.tanghe@alinso.eu )" at bounding box center [472, 429] width 312 height 25
click at [314, 408] on input "Geert Tanghe ( geert.tanghe@alinso.eu )" at bounding box center [314, 407] width 1 height 1
checkbox input "true"
click at [934, 300] on p "Referentie toevoegen (opt.)" at bounding box center [894, 311] width 1249 height 22
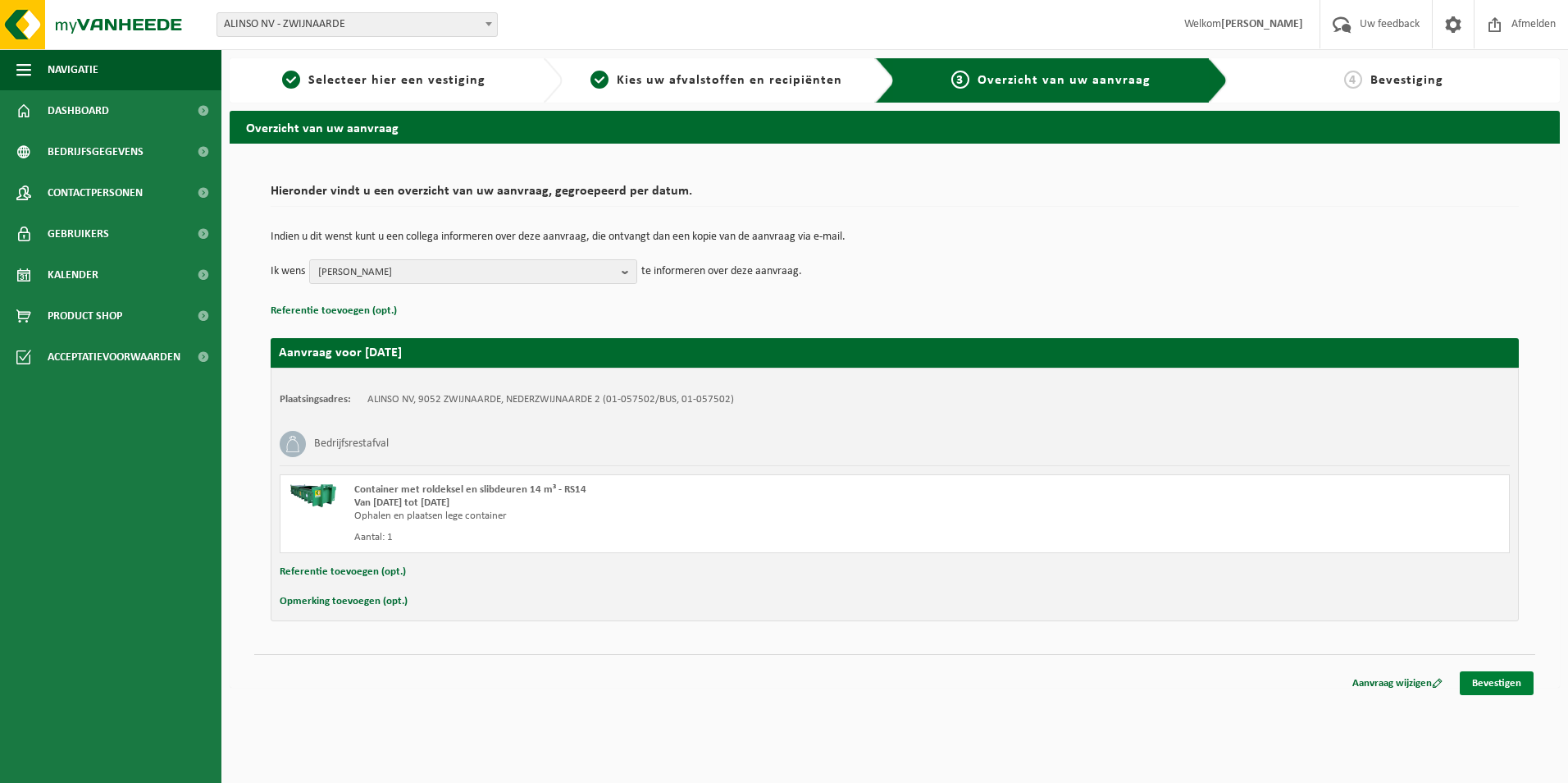
click at [1482, 678] on link "Bevestigen" at bounding box center [1497, 683] width 74 height 24
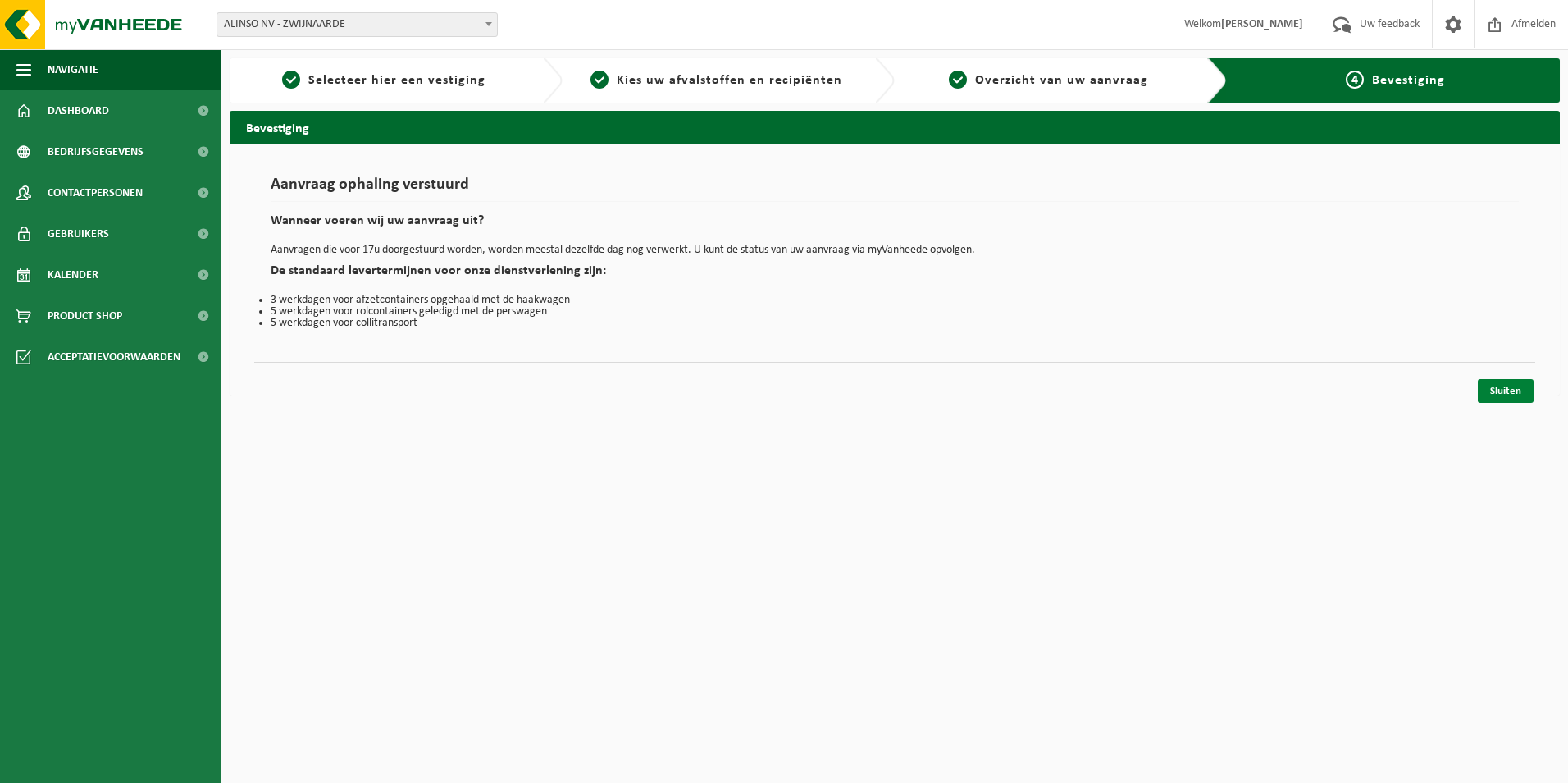
click at [1500, 399] on link "Sluiten" at bounding box center [1505, 391] width 55 height 24
